Goal: Transaction & Acquisition: Book appointment/travel/reservation

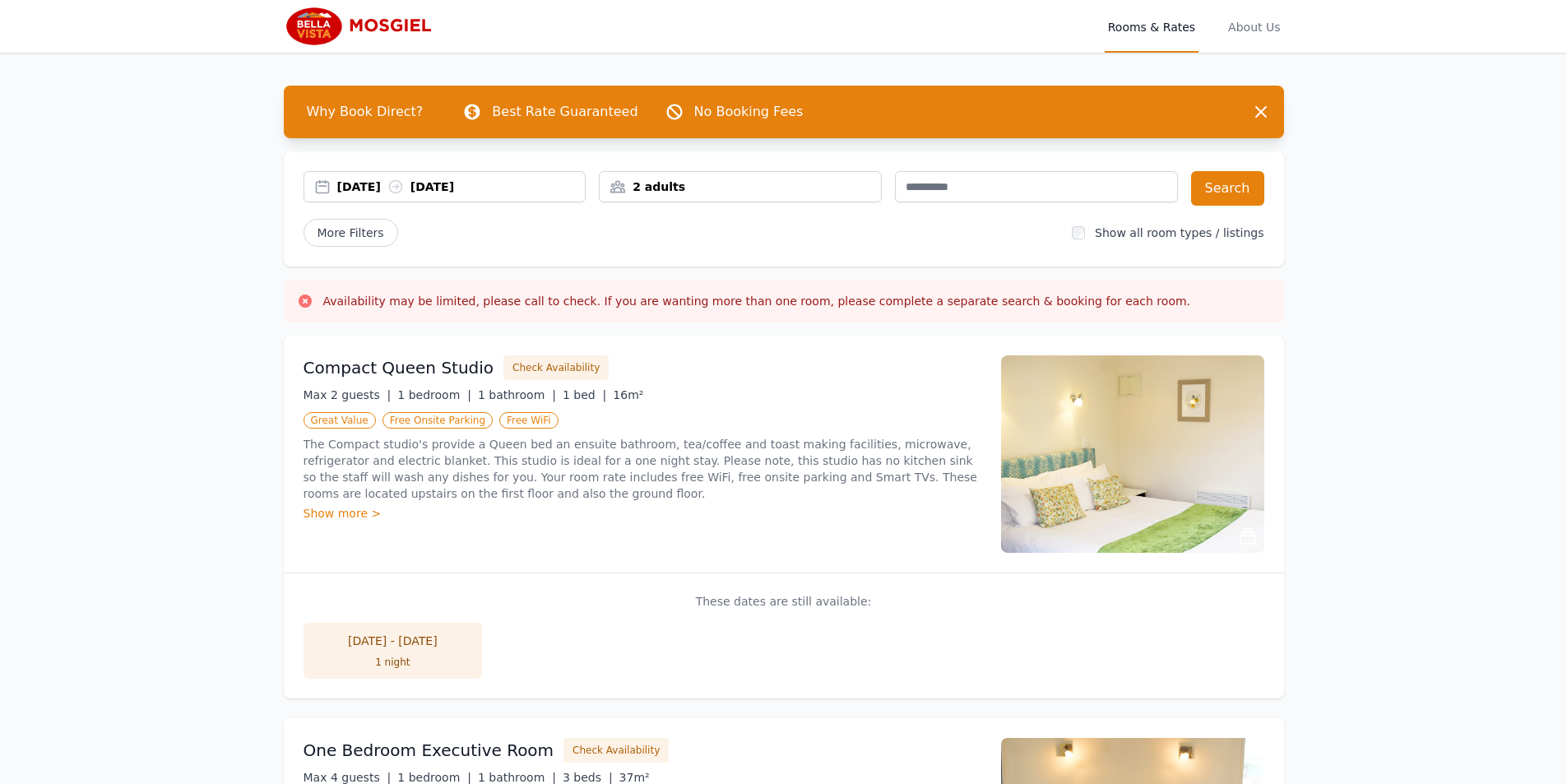
click at [380, 180] on div "[DATE] [DATE]" at bounding box center [461, 186] width 249 height 16
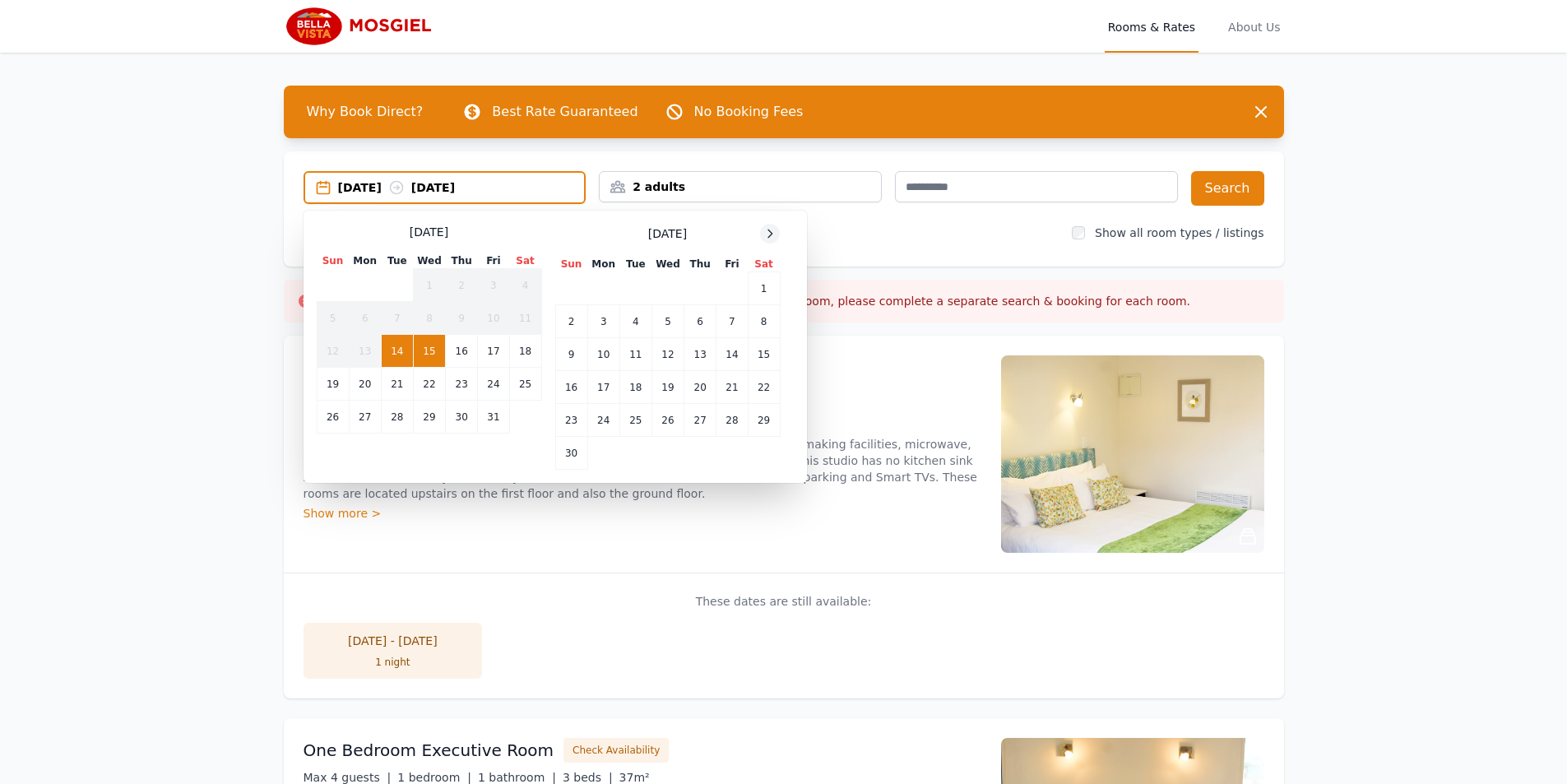
click at [774, 232] on icon at bounding box center [770, 233] width 13 height 13
click at [772, 232] on icon at bounding box center [770, 233] width 13 height 13
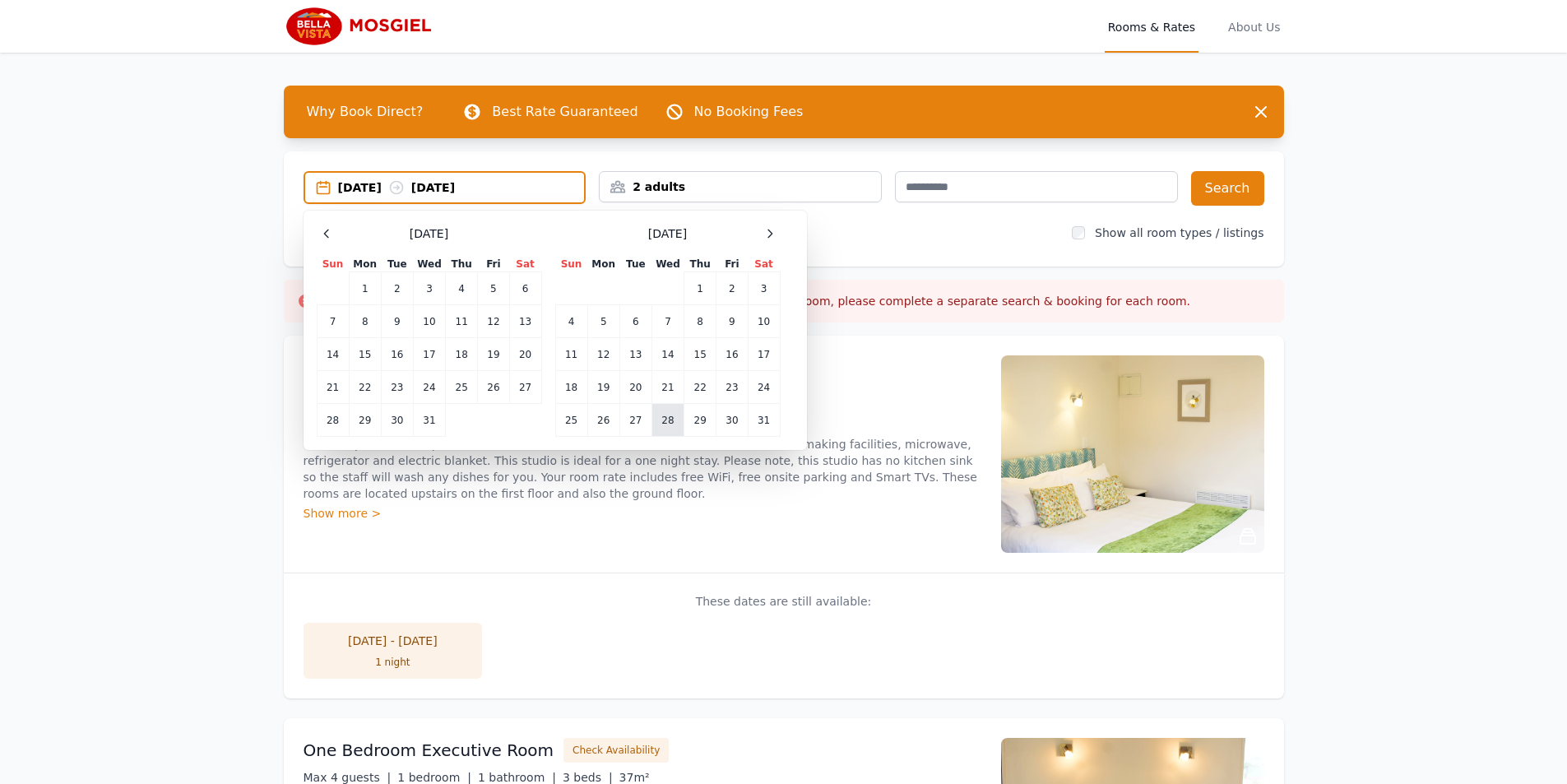
click at [668, 417] on td "28" at bounding box center [668, 420] width 32 height 33
click at [765, 420] on td "31" at bounding box center [764, 420] width 32 height 33
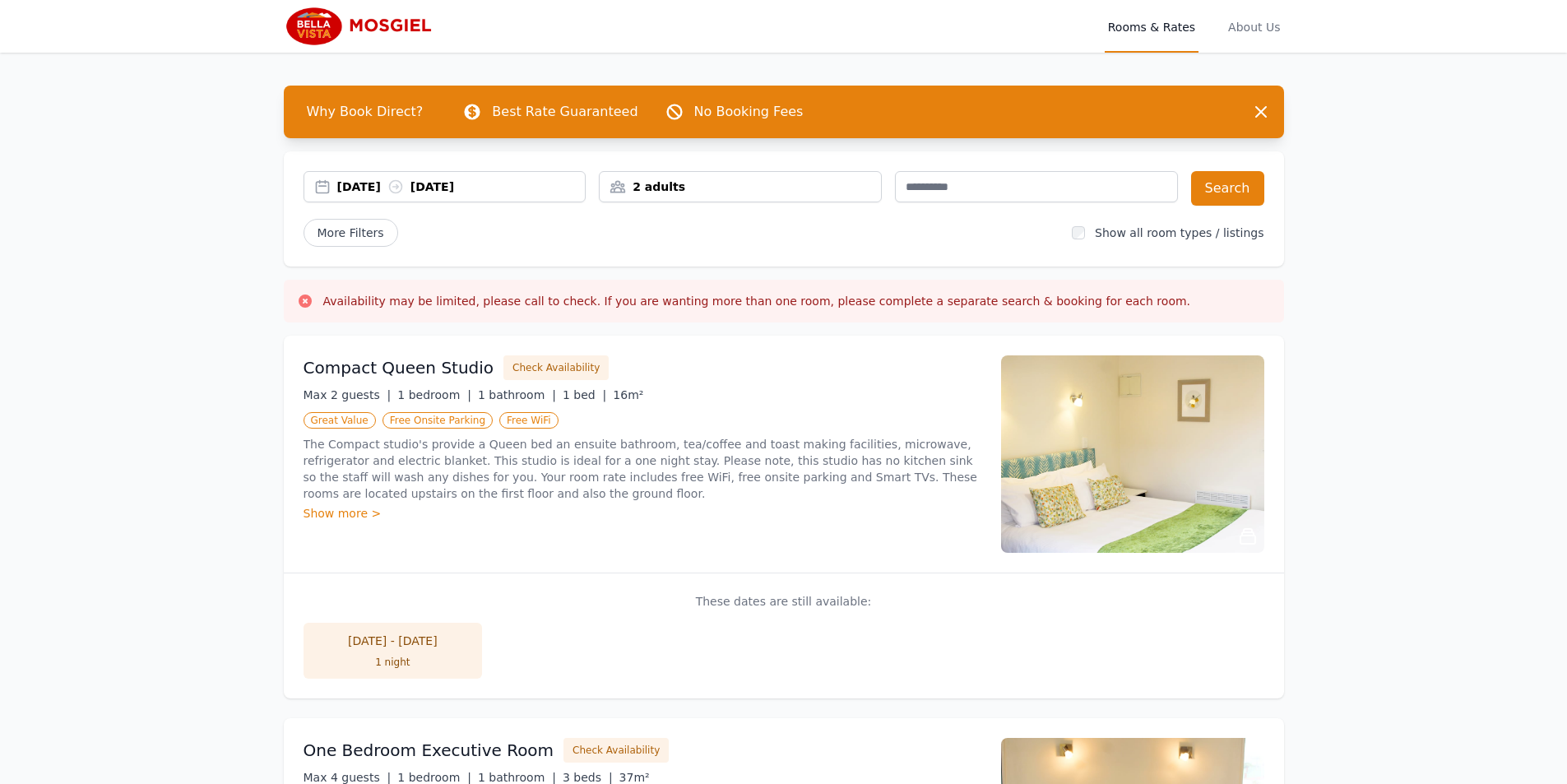
click at [654, 180] on div "2 adults" at bounding box center [740, 186] width 282 height 16
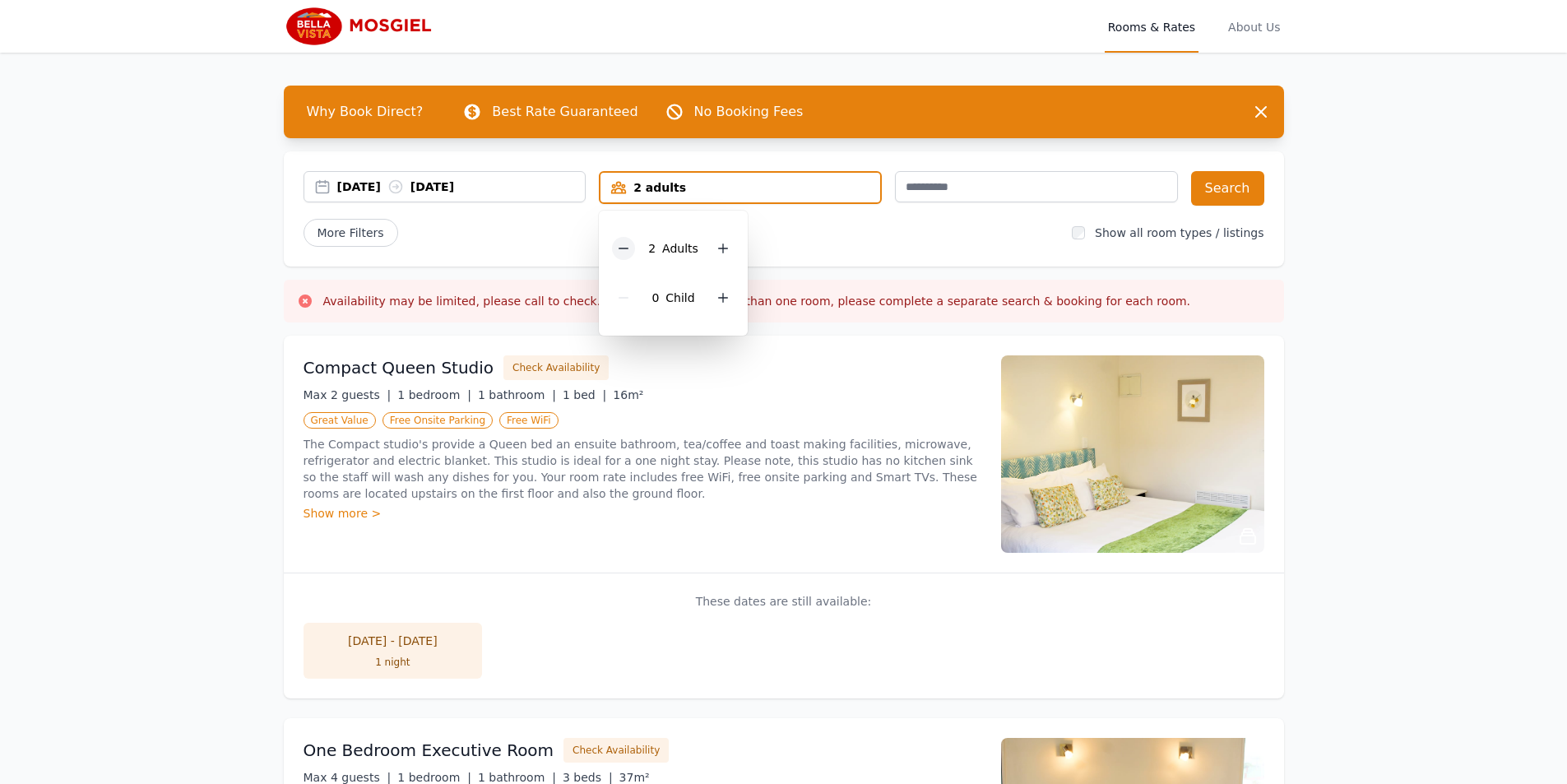
click at [619, 243] on icon at bounding box center [623, 248] width 13 height 13
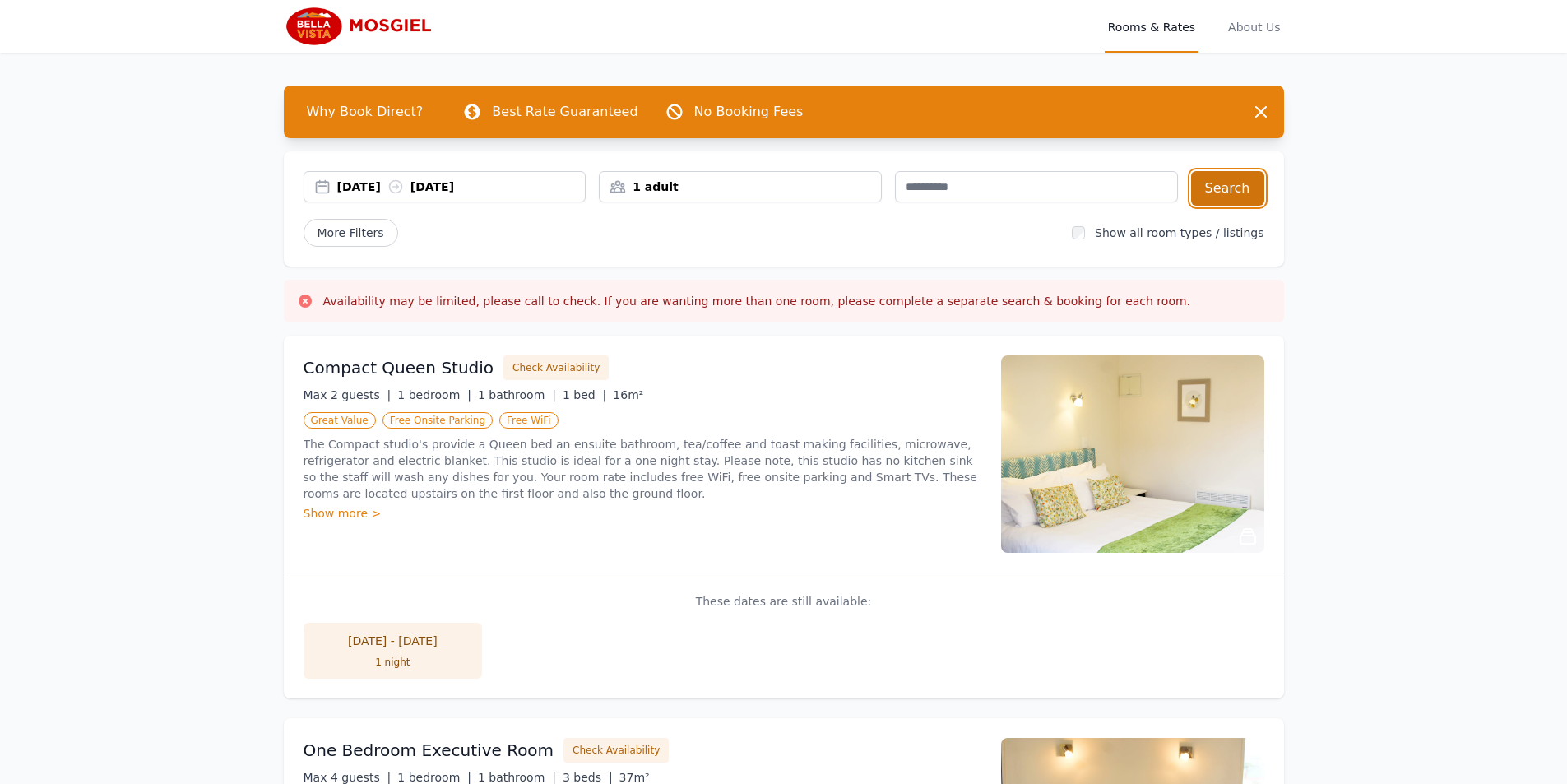
click at [1224, 187] on button "Search" at bounding box center [1228, 188] width 73 height 35
